Goal: Task Accomplishment & Management: Use online tool/utility

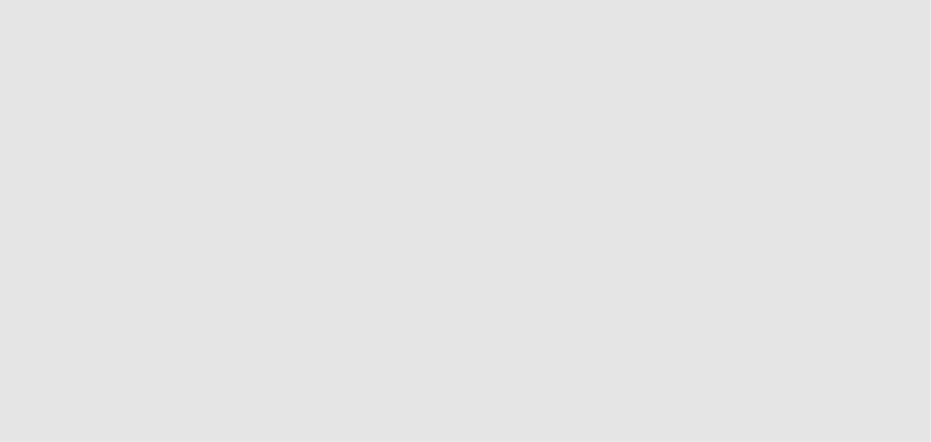
click at [99, 35] on app-root at bounding box center [465, 221] width 931 height 442
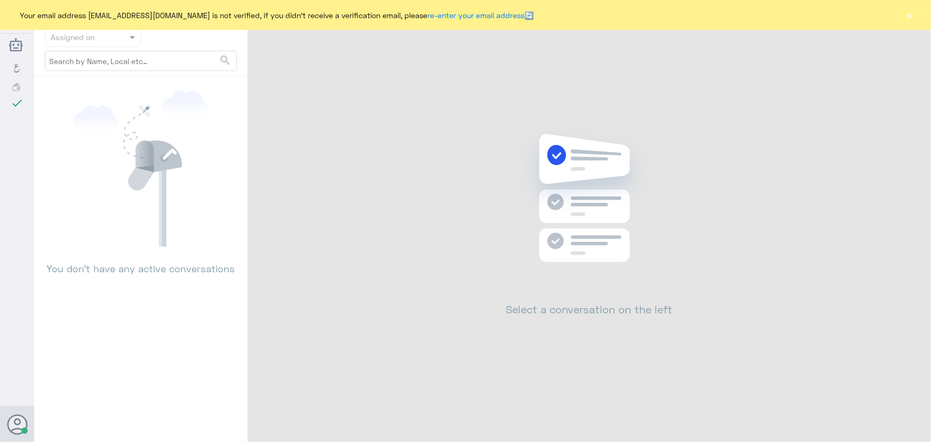
click at [914, 15] on button "×" at bounding box center [909, 15] width 11 height 11
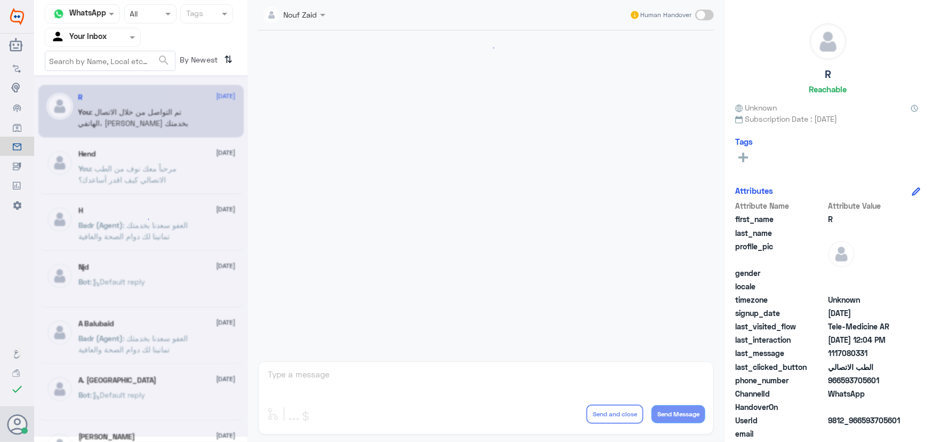
scroll to position [351, 0]
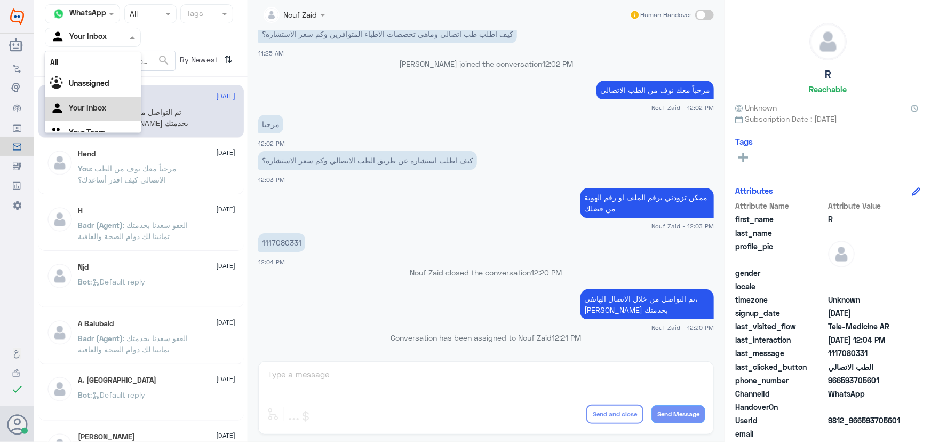
click at [124, 38] on div at bounding box center [92, 37] width 95 height 12
click at [128, 61] on div "All" at bounding box center [93, 62] width 96 height 20
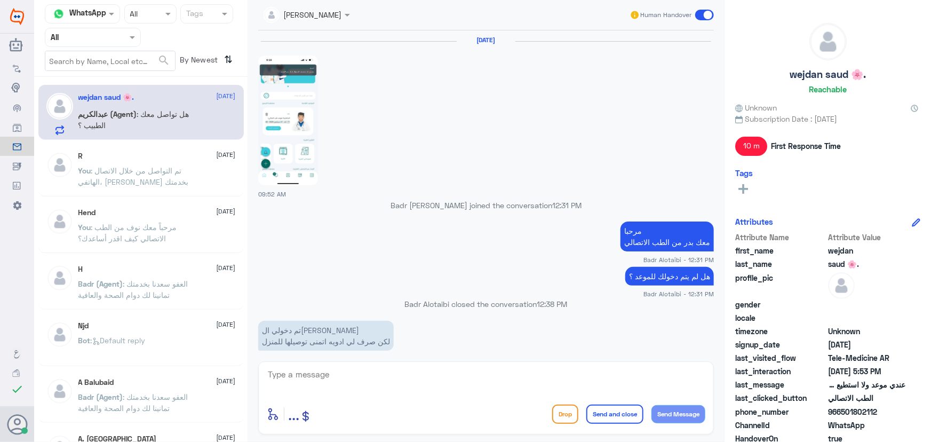
scroll to position [696, 0]
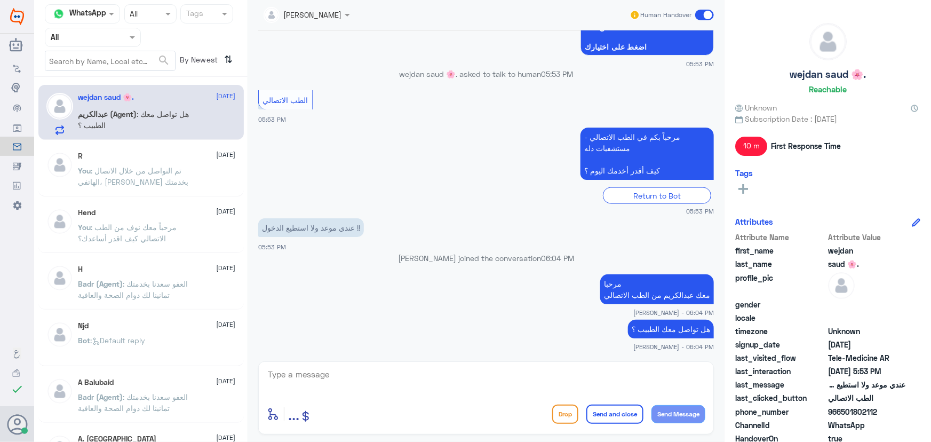
click at [101, 48] on nav "Channel WhatsApp Status × All Tags Agent Filter All search By Newest ⇅" at bounding box center [140, 40] width 213 height 73
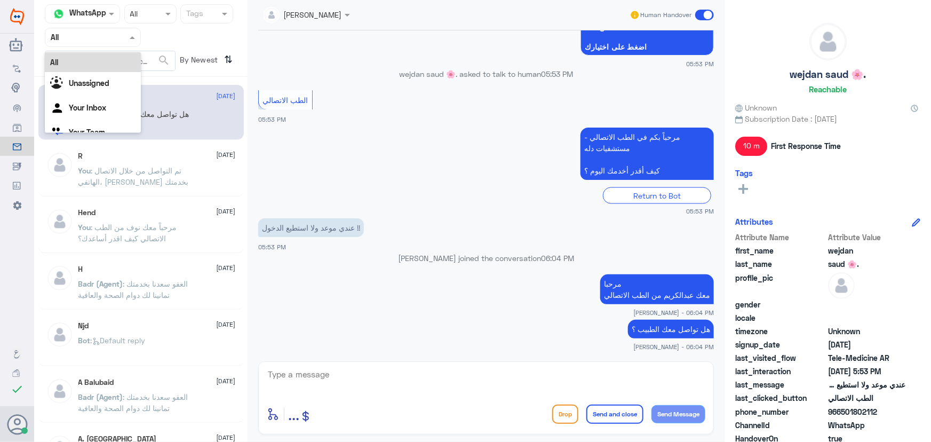
click at [96, 37] on input "text" at bounding box center [80, 37] width 59 height 12
click at [98, 98] on div "Your Inbox" at bounding box center [93, 109] width 96 height 25
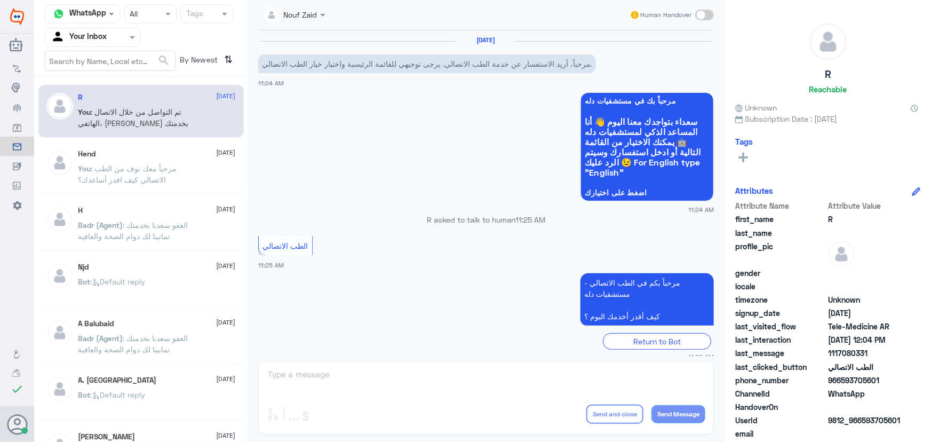
scroll to position [351, 0]
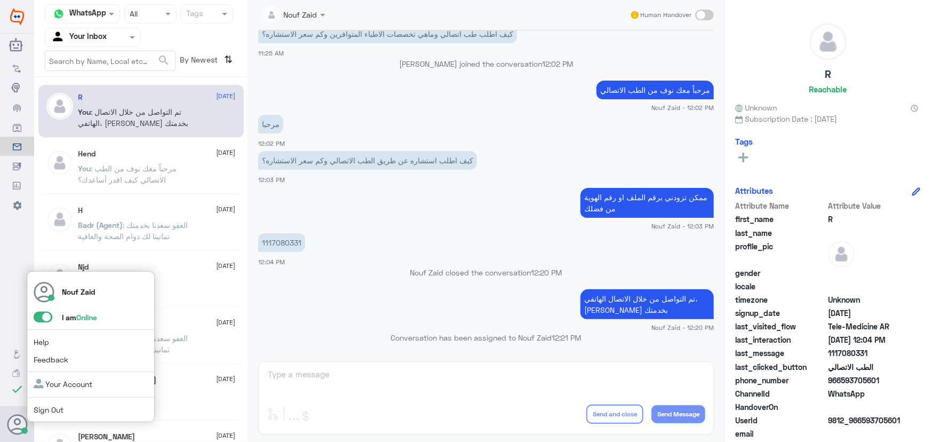
click at [41, 321] on span at bounding box center [43, 317] width 19 height 11
click at [0, 0] on input "checkbox" at bounding box center [0, 0] width 0 height 0
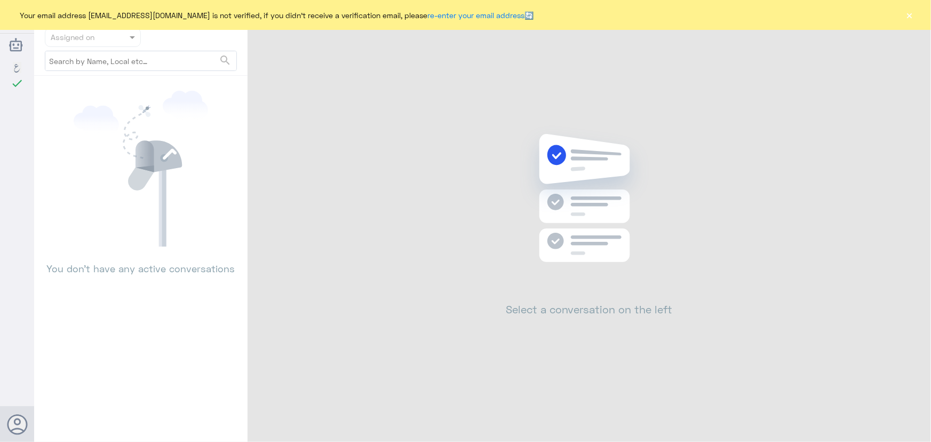
click at [917, 14] on div "Your email address [EMAIL_ADDRESS][DOMAIN_NAME] is not verified, if you didn't …" at bounding box center [465, 15] width 931 height 30
click at [913, 15] on button "×" at bounding box center [909, 15] width 11 height 11
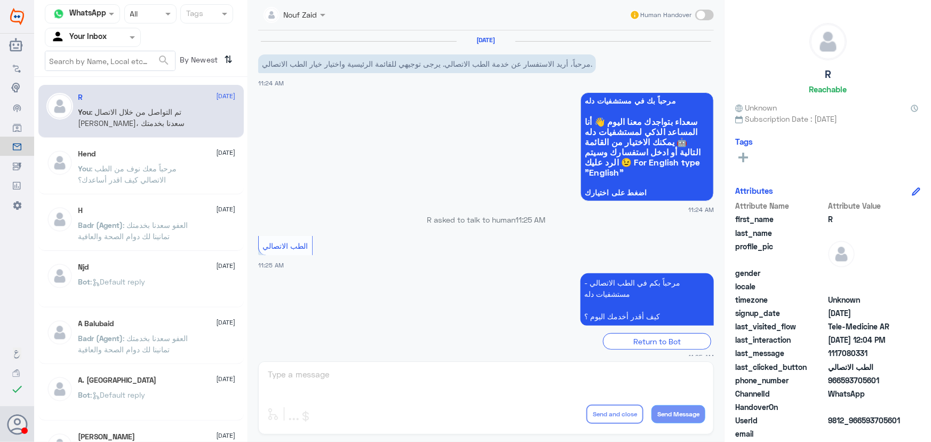
scroll to position [351, 0]
